Goal: Navigation & Orientation: Understand site structure

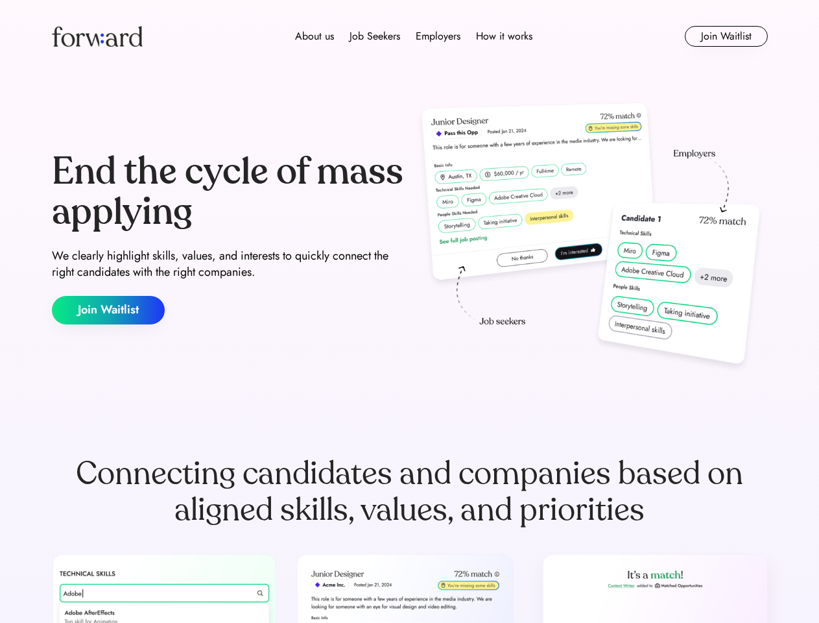
click at [409, 311] on div "End the cycle of mass applying We clearly highlight skills, values, and interes…" at bounding box center [410, 238] width 716 height 279
click at [410, 36] on div "About us Job Seekers Employers How it works" at bounding box center [413, 37] width 511 height 16
click at [97, 36] on img at bounding box center [97, 36] width 91 height 21
click at [414, 36] on div "About us Job Seekers Employers How it works" at bounding box center [413, 37] width 511 height 16
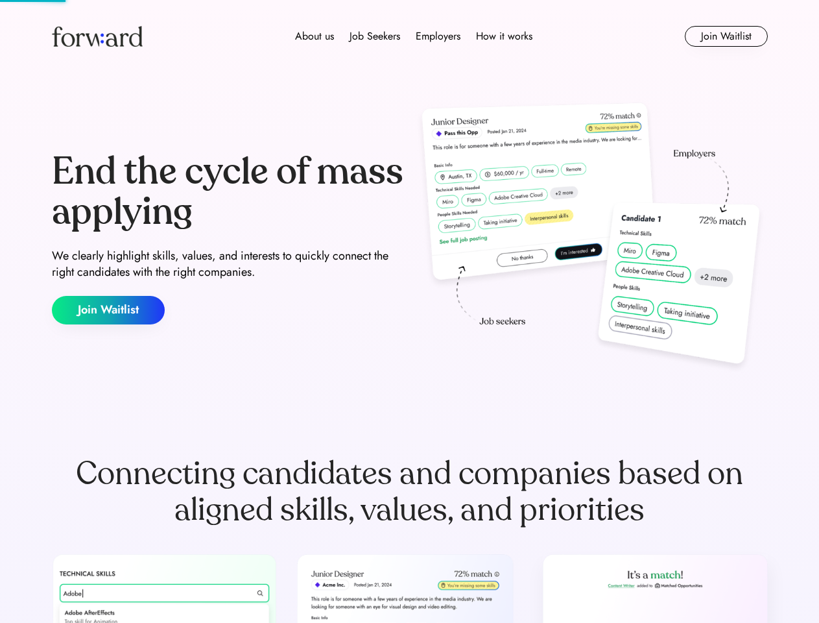
click at [315, 36] on div "About us" at bounding box center [314, 37] width 39 height 16
click at [375, 36] on div "Job Seekers" at bounding box center [375, 37] width 51 height 16
click at [438, 36] on div "Employers" at bounding box center [438, 37] width 45 height 16
click at [503, 36] on div "How it works" at bounding box center [504, 37] width 56 height 16
